Goal: Book appointment/travel/reservation

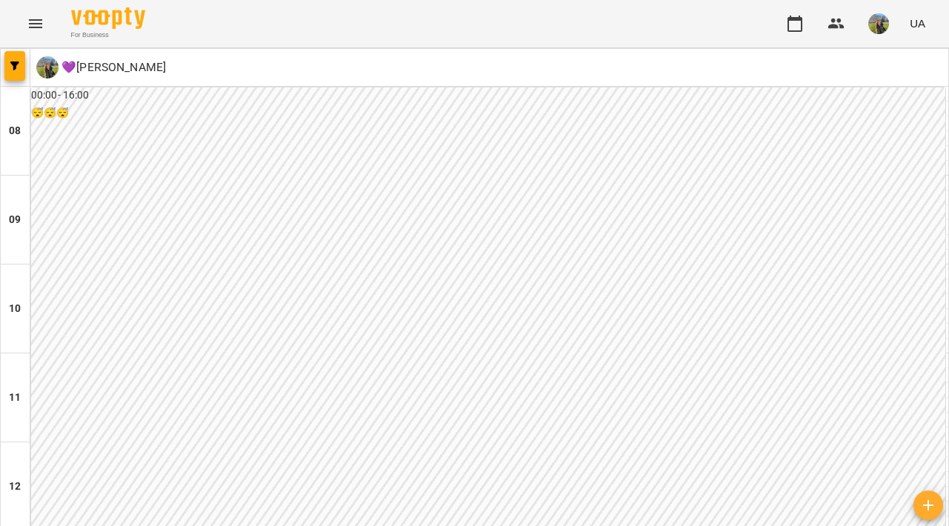
type input "**********"
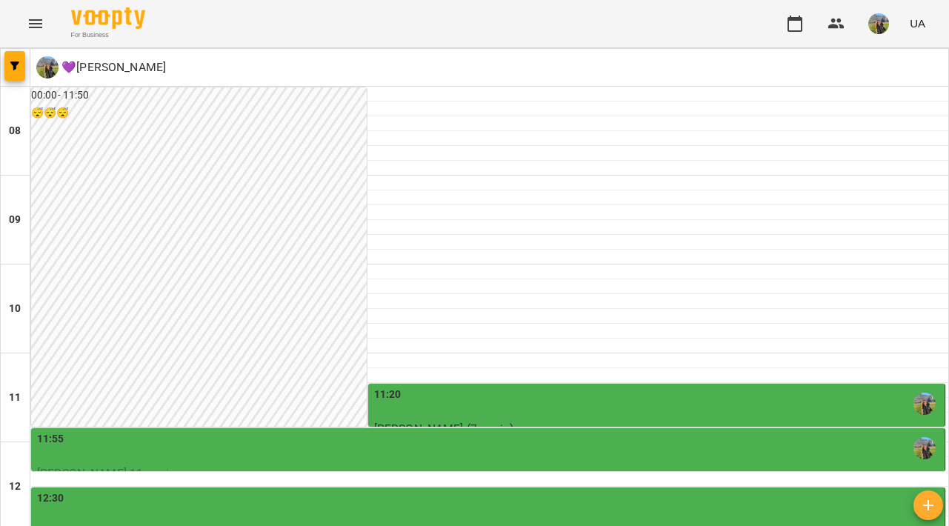
scroll to position [304, 0]
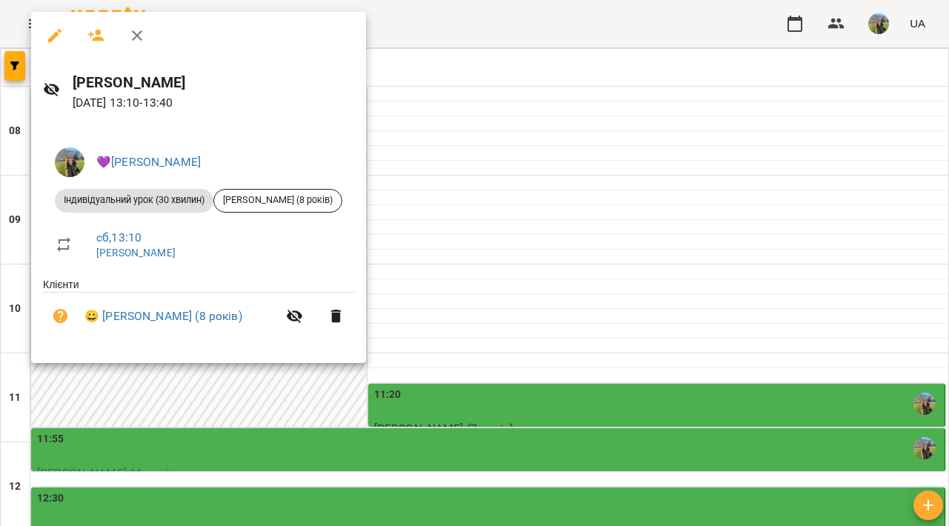
click at [549, 275] on div at bounding box center [474, 263] width 949 height 526
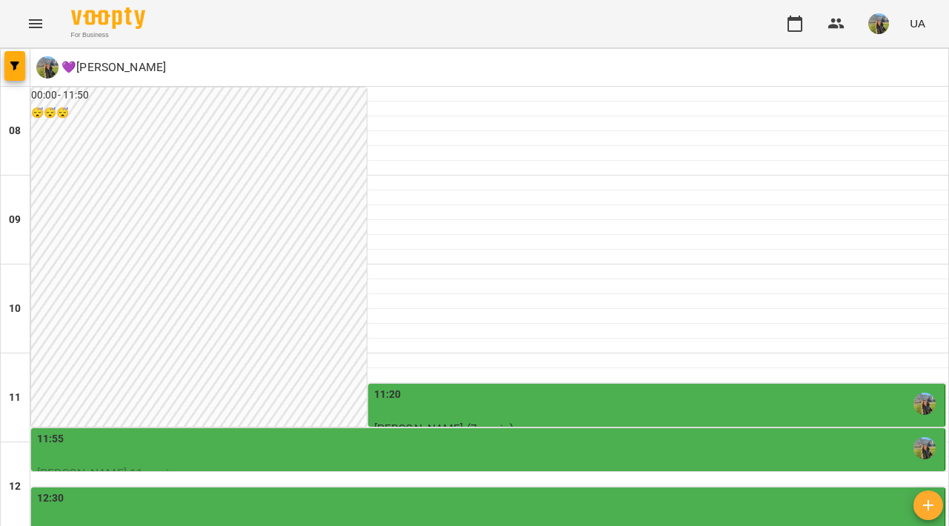
scroll to position [369, 0]
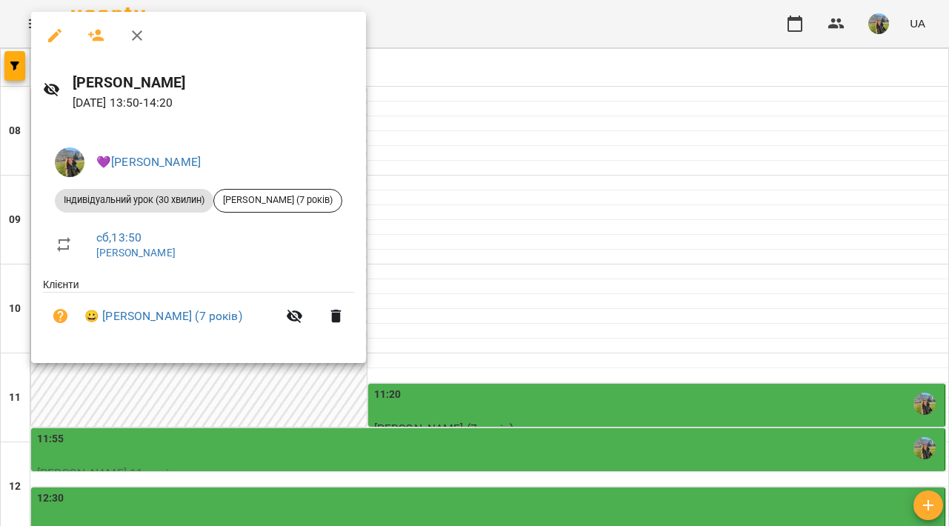
click at [513, 289] on div at bounding box center [474, 263] width 949 height 526
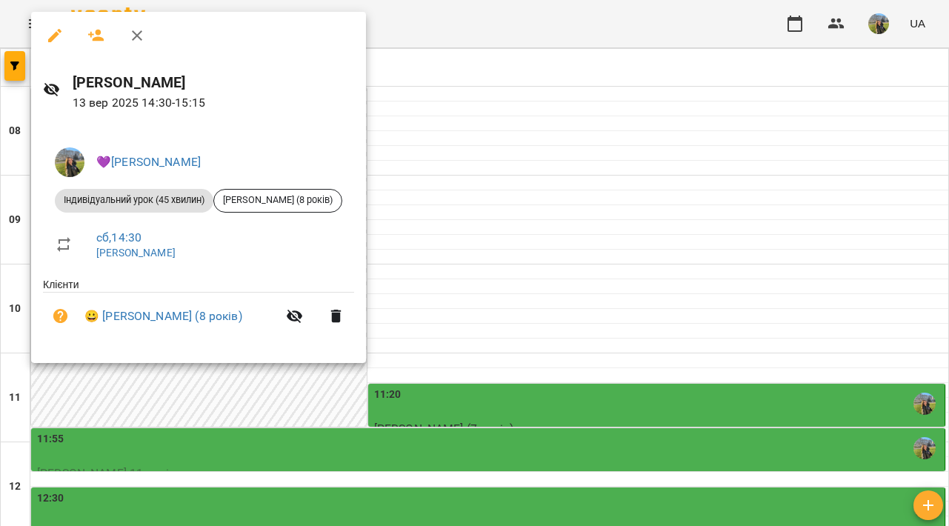
click at [516, 319] on div at bounding box center [474, 263] width 949 height 526
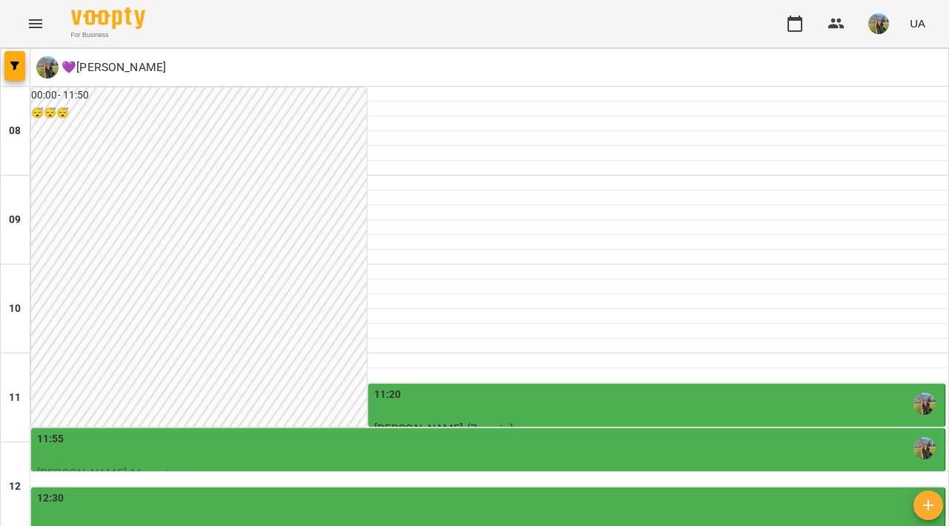
click at [524, 490] on div "12:30" at bounding box center [489, 507] width 905 height 34
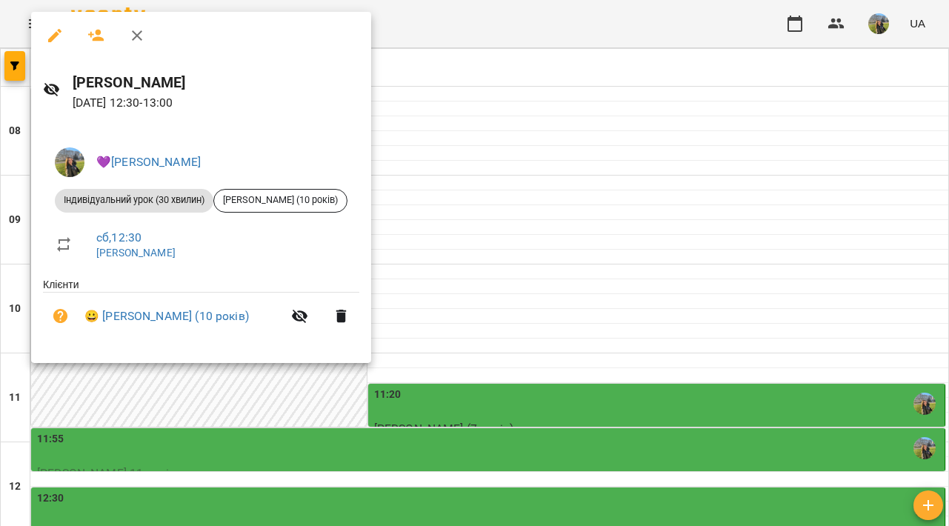
click at [555, 270] on div at bounding box center [474, 263] width 949 height 526
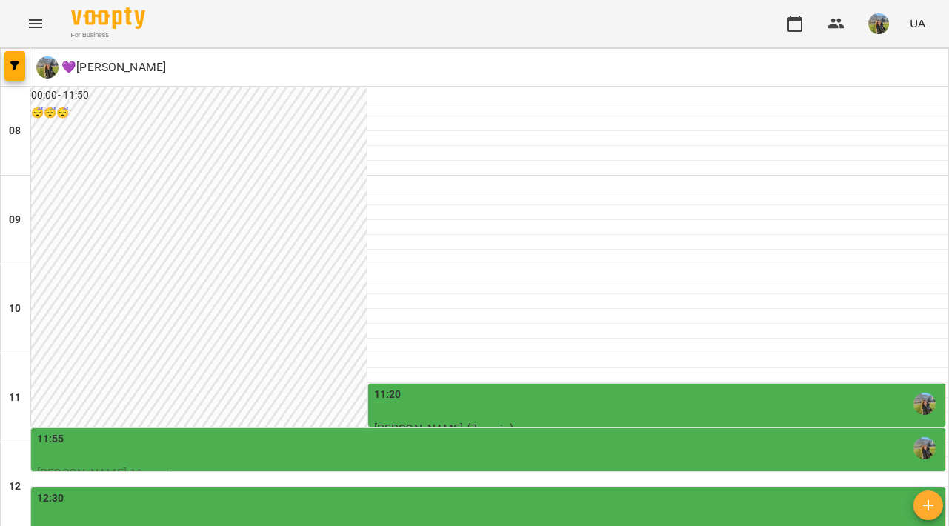
type input "**********"
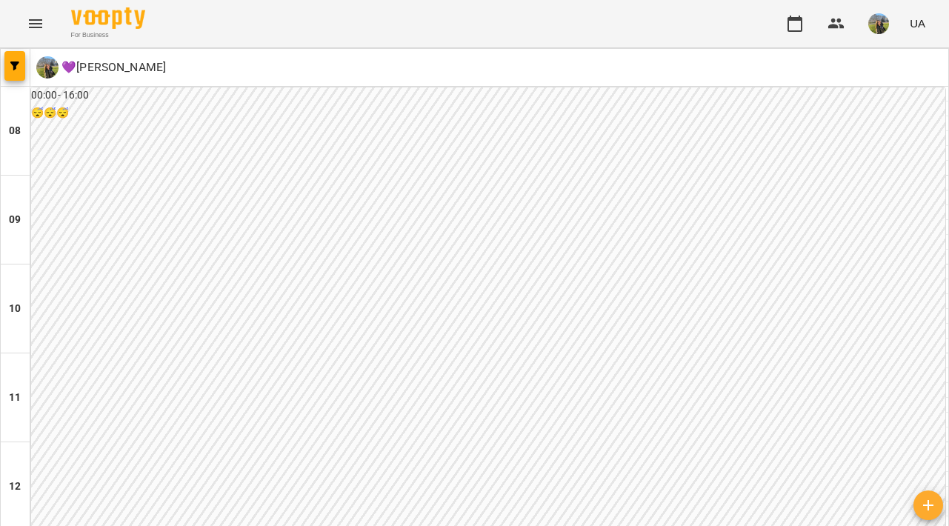
scroll to position [674, 0]
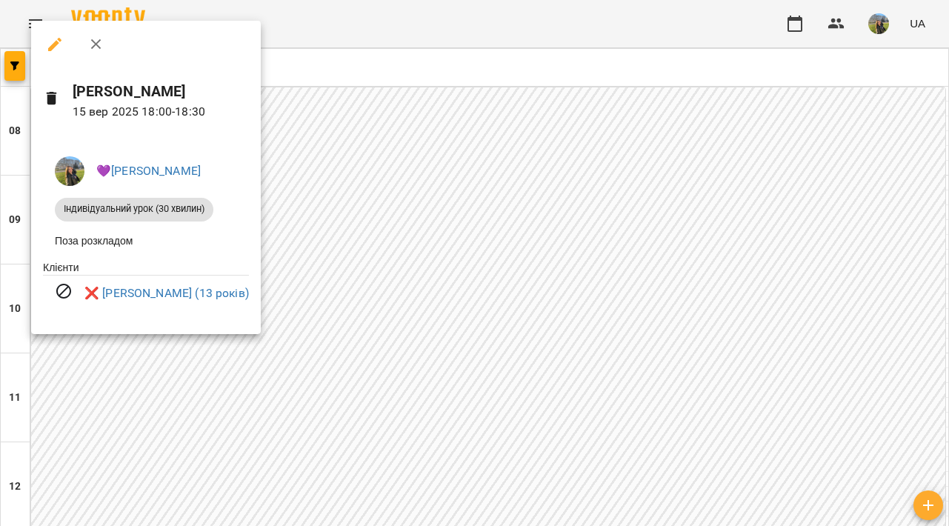
click at [505, 330] on div at bounding box center [474, 263] width 949 height 526
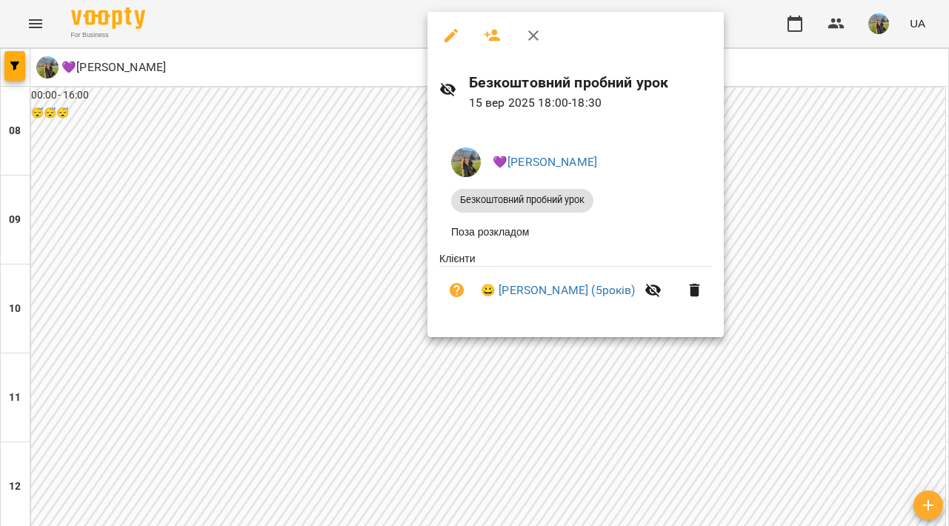
click at [763, 262] on div at bounding box center [474, 263] width 949 height 526
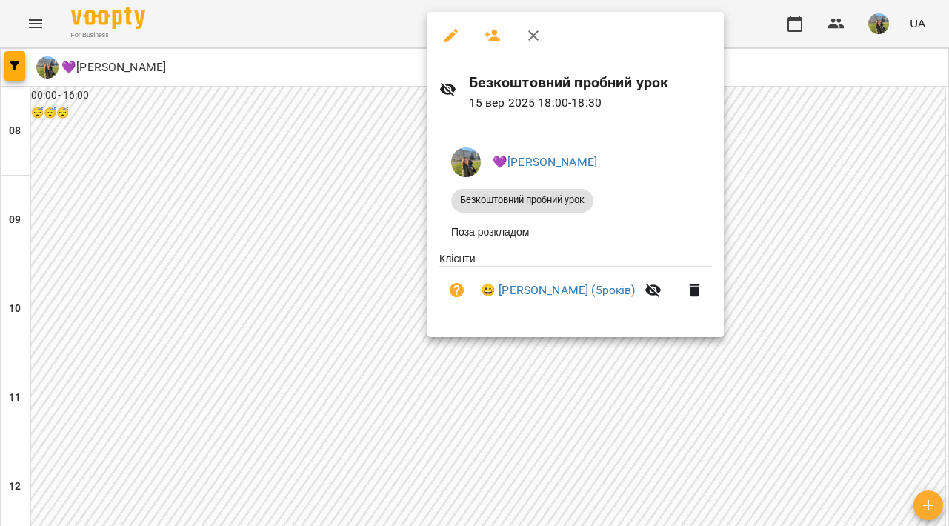
click at [696, 353] on div at bounding box center [474, 263] width 949 height 526
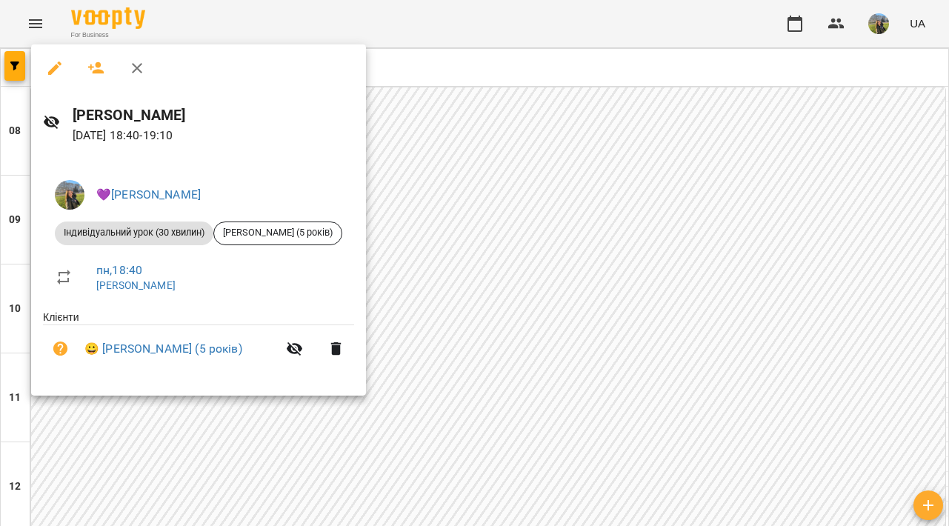
click at [717, 219] on div at bounding box center [474, 263] width 949 height 526
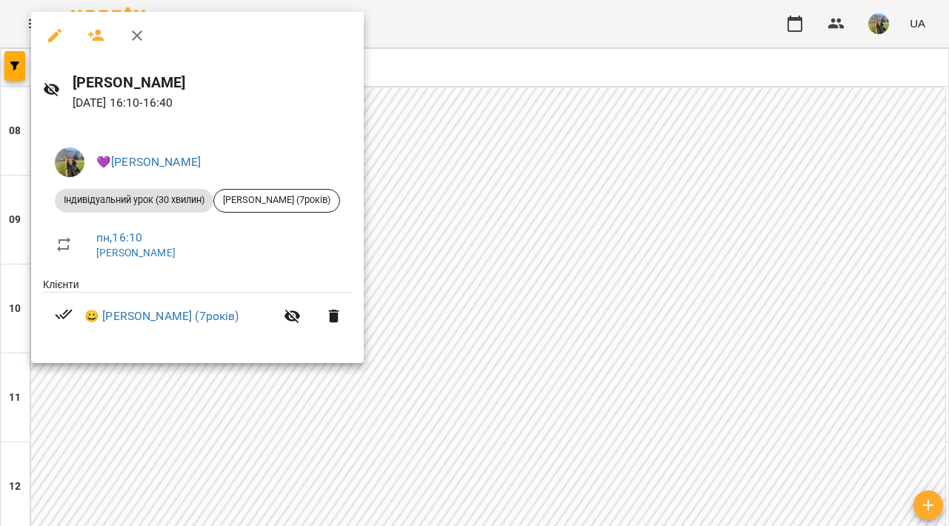
click at [693, 228] on div at bounding box center [474, 263] width 949 height 526
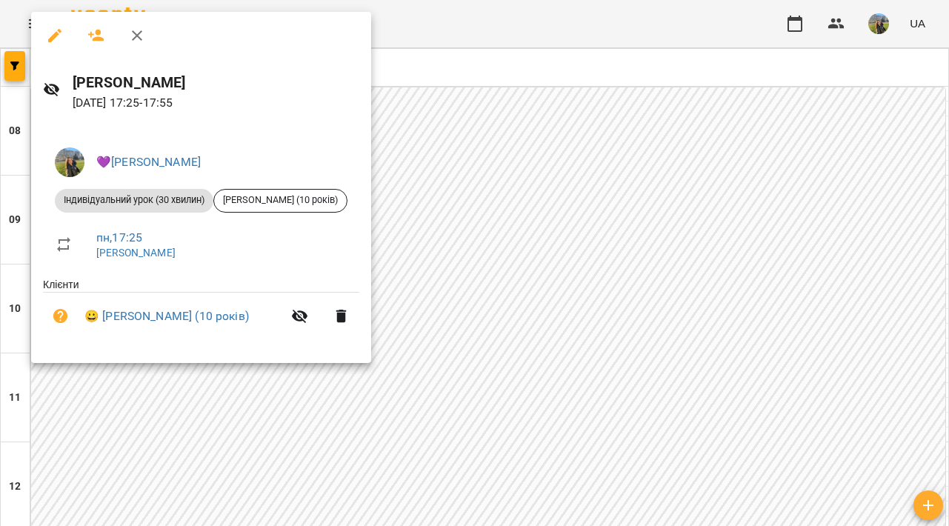
click at [698, 201] on div at bounding box center [474, 263] width 949 height 526
